Goal: Transaction & Acquisition: Purchase product/service

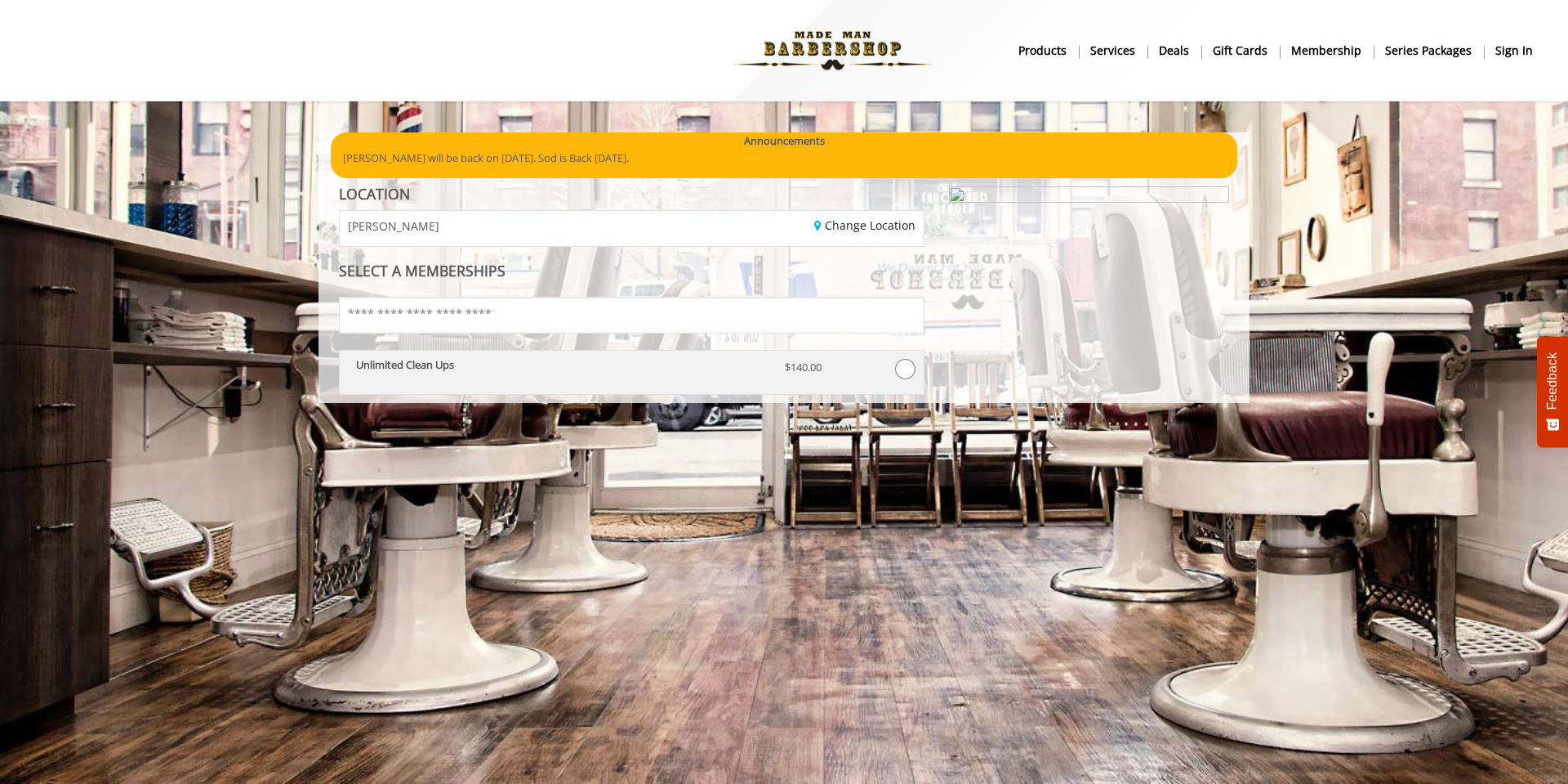
click at [578, 375] on div "Unlimited Clean Ups" at bounding box center [557, 373] width 429 height 29
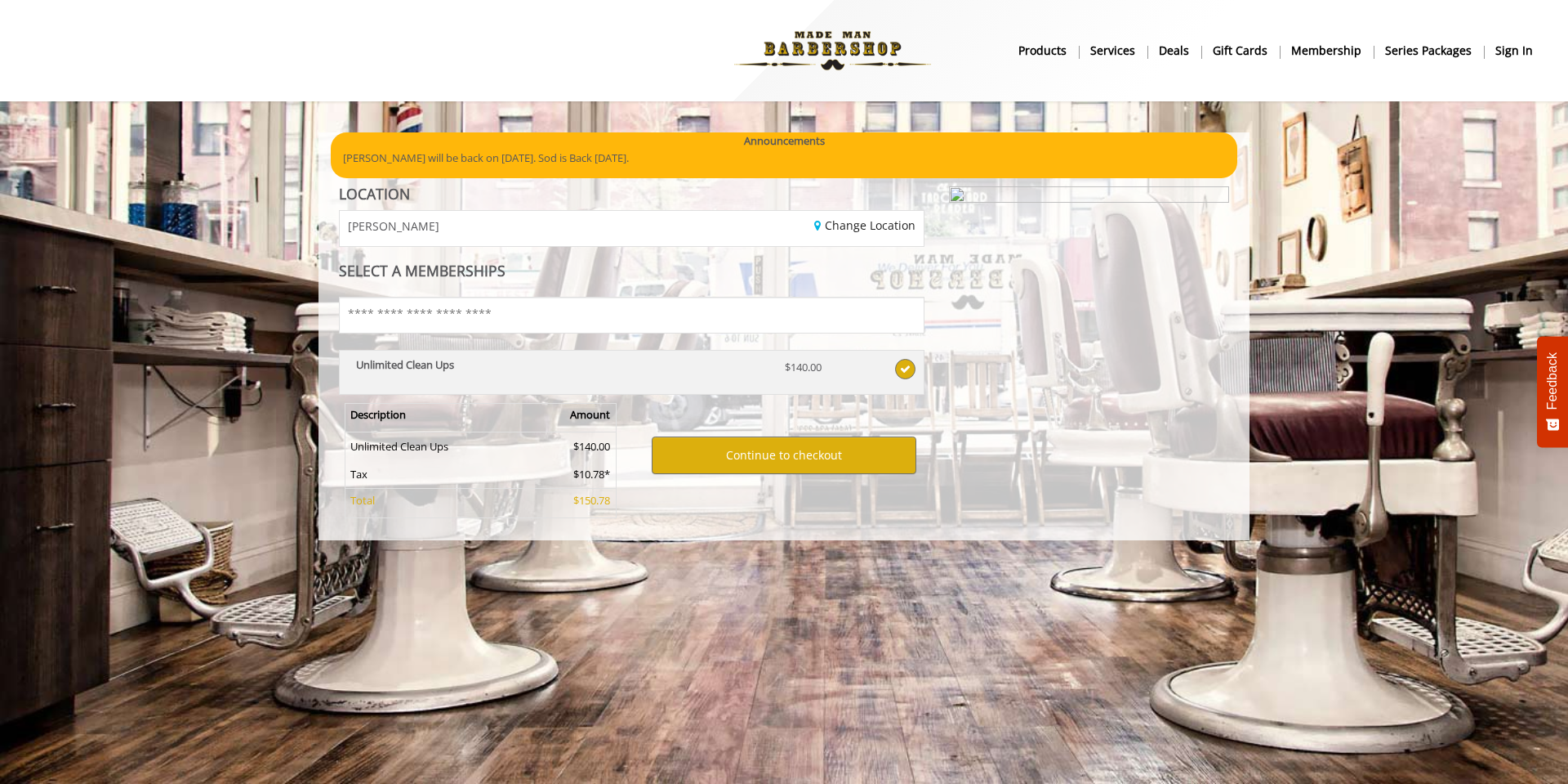
click at [901, 366] on span at bounding box center [904, 368] width 20 height 20
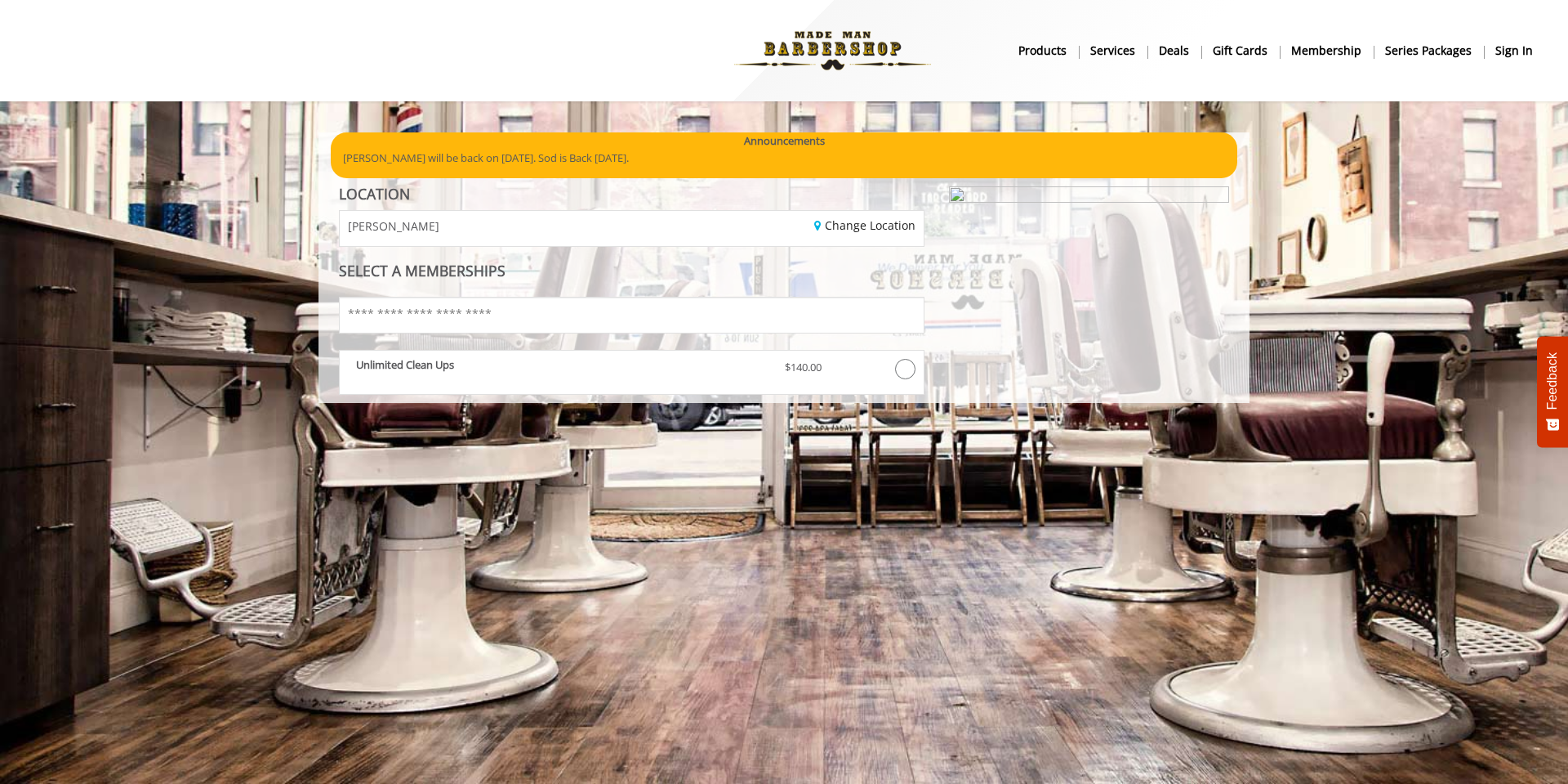
click at [1112, 52] on b "Services" at bounding box center [1112, 50] width 45 height 18
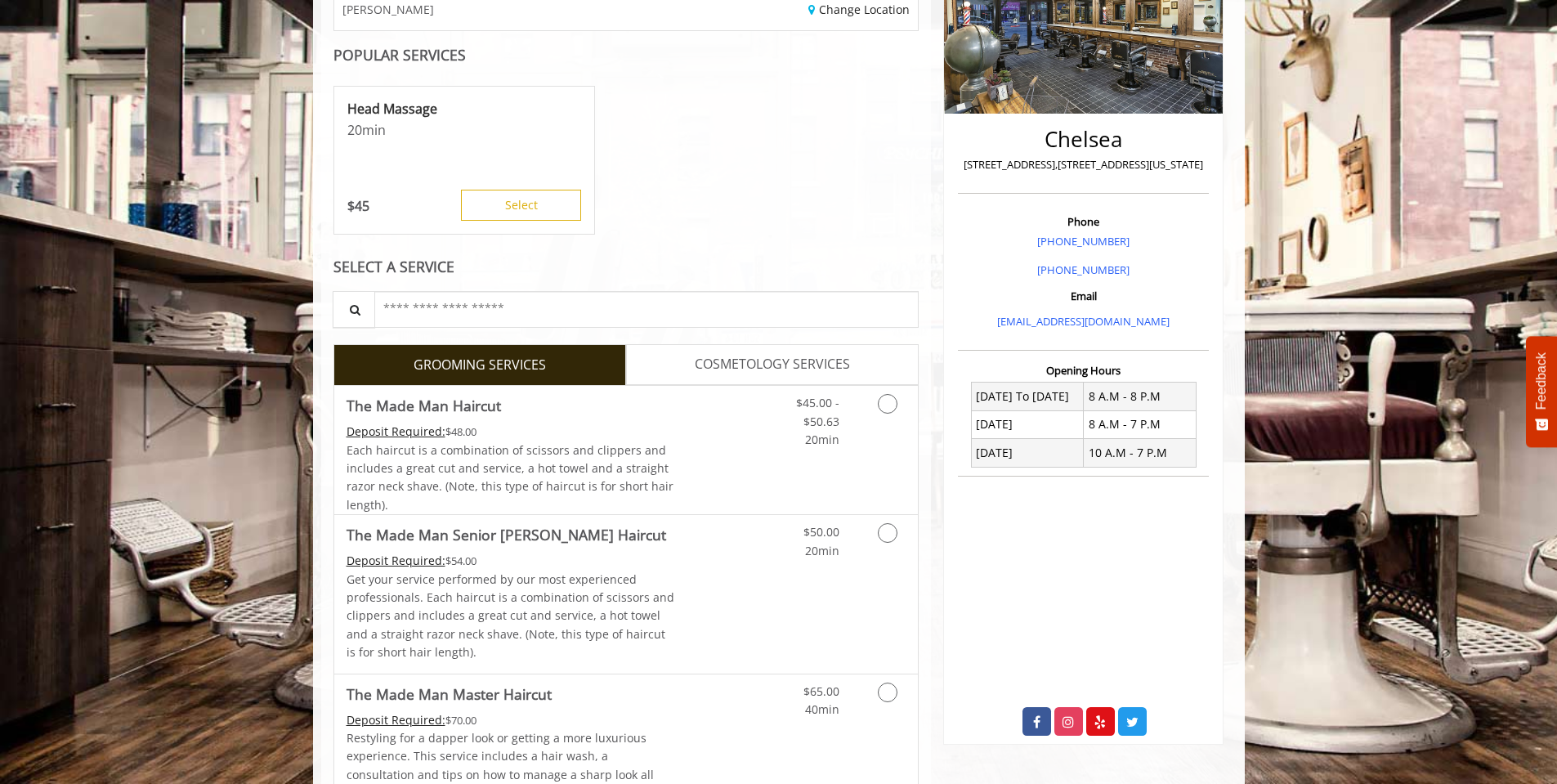
scroll to position [163, 0]
